Goal: Task Accomplishment & Management: Use online tool/utility

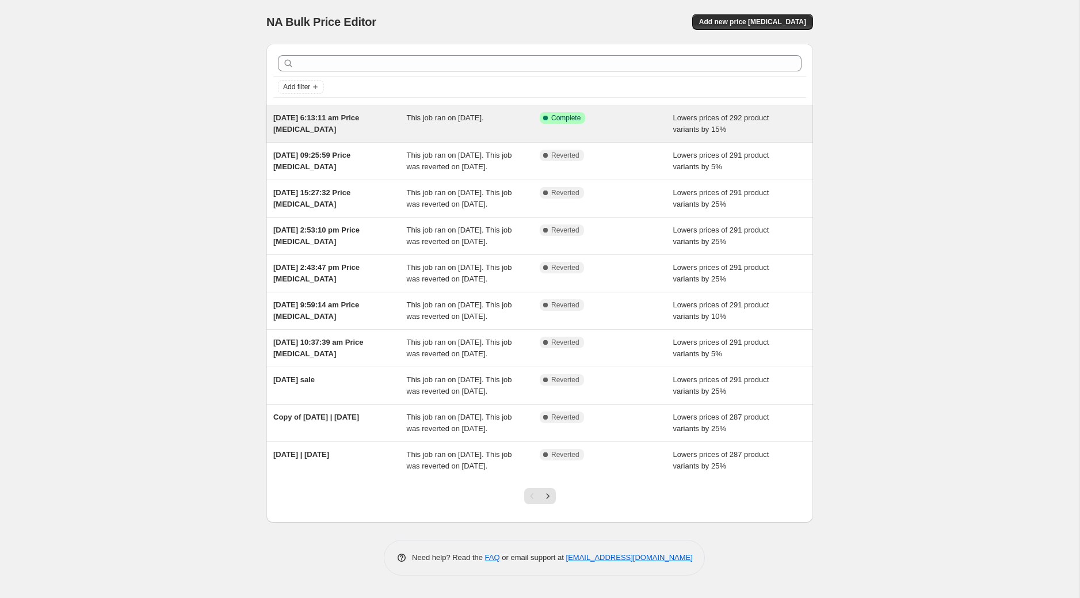
click at [684, 123] on div "Lowers prices of 292 product variants by 15%" at bounding box center [739, 123] width 133 height 23
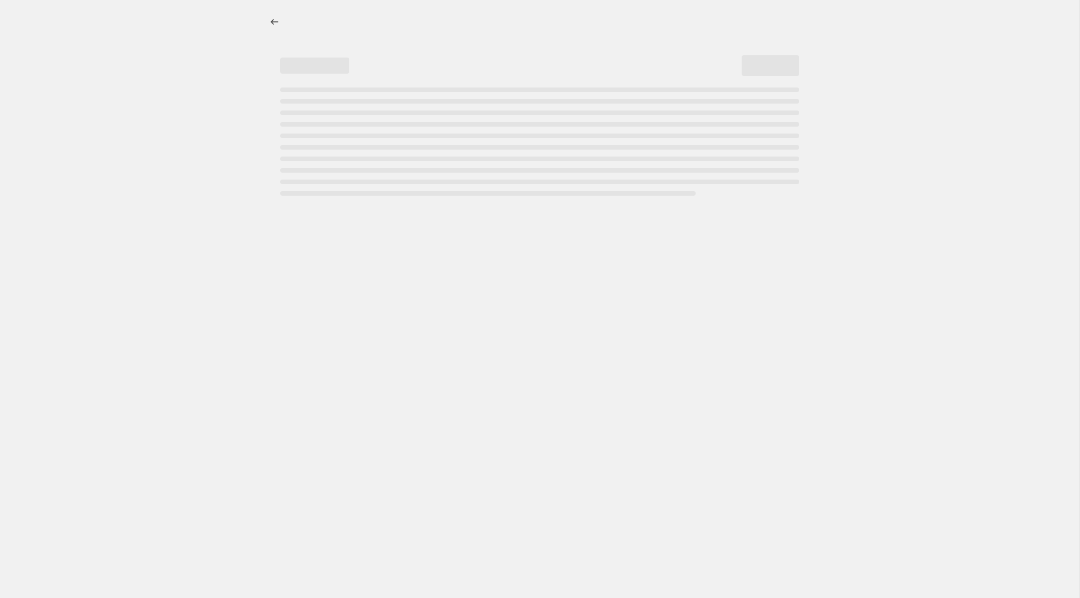
select select "percentage"
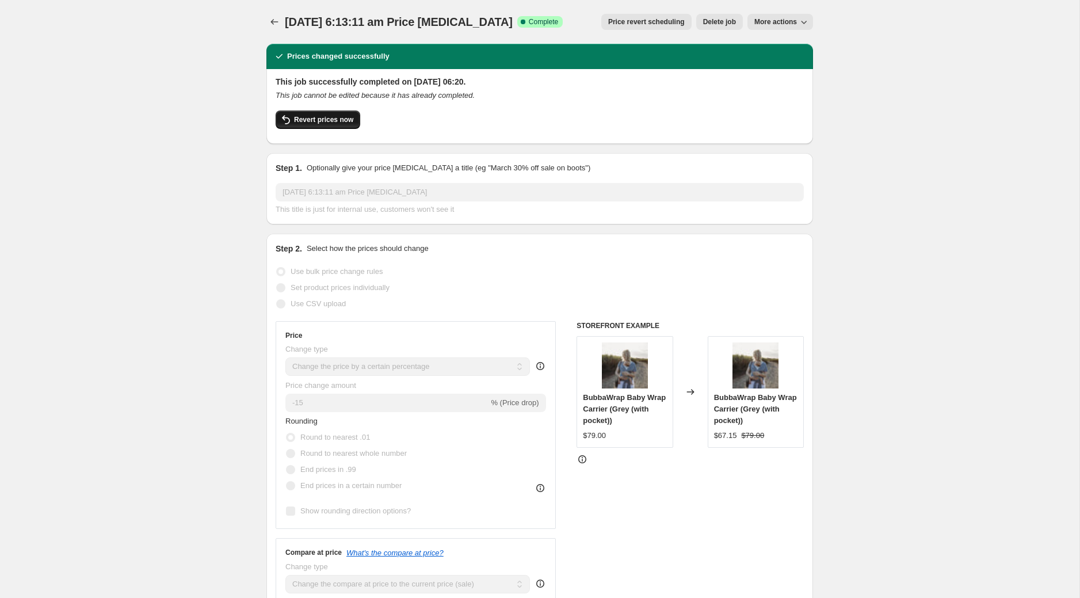
click at [350, 117] on span "Revert prices now" at bounding box center [323, 119] width 59 height 9
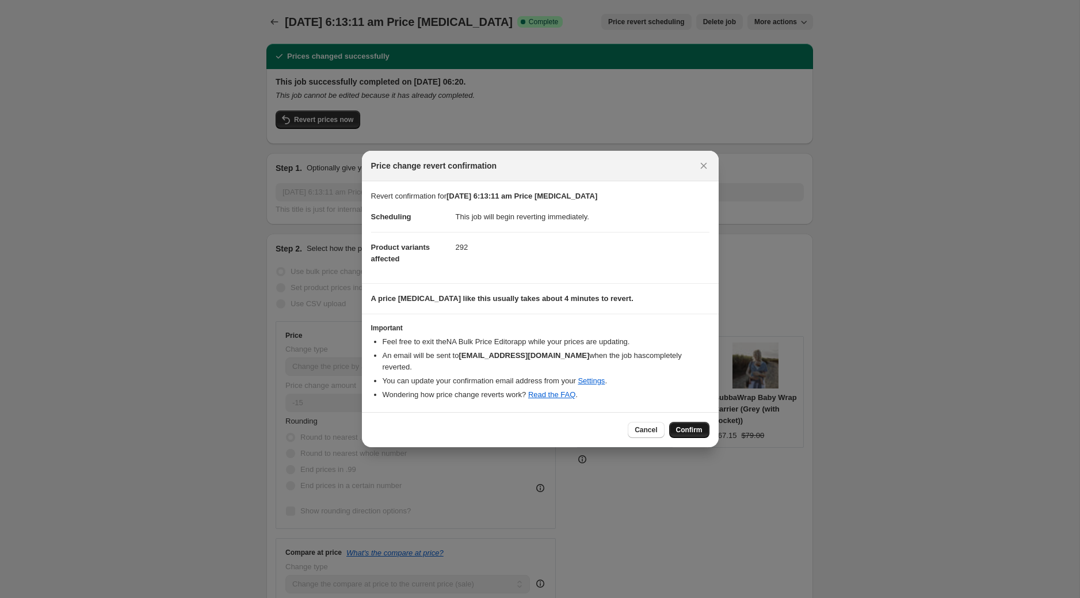
click at [693, 424] on button "Confirm" at bounding box center [689, 430] width 40 height 16
